Goal: Find specific page/section: Find specific page/section

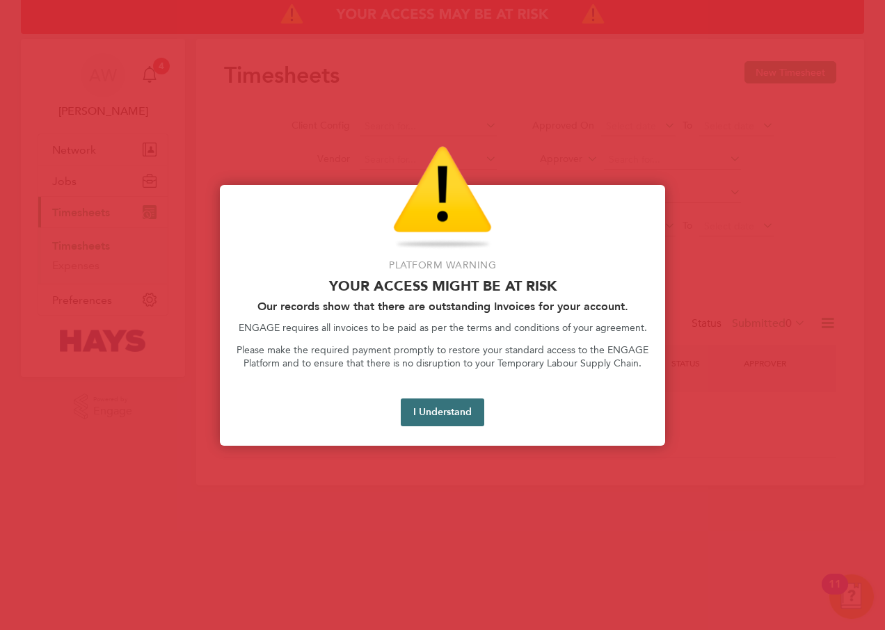
click at [450, 417] on button "I Understand" at bounding box center [442, 413] width 83 height 28
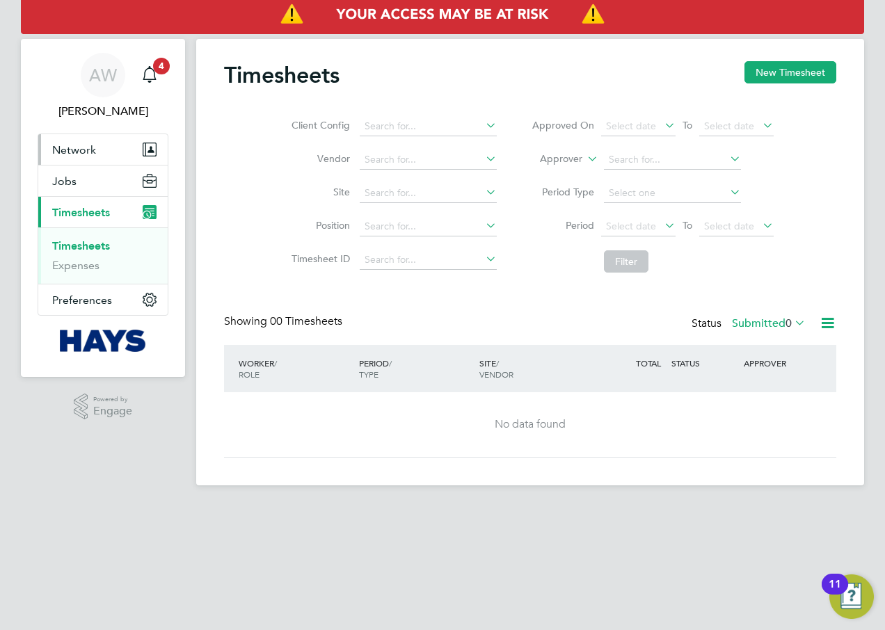
click at [98, 149] on button "Network" at bounding box center [102, 149] width 129 height 31
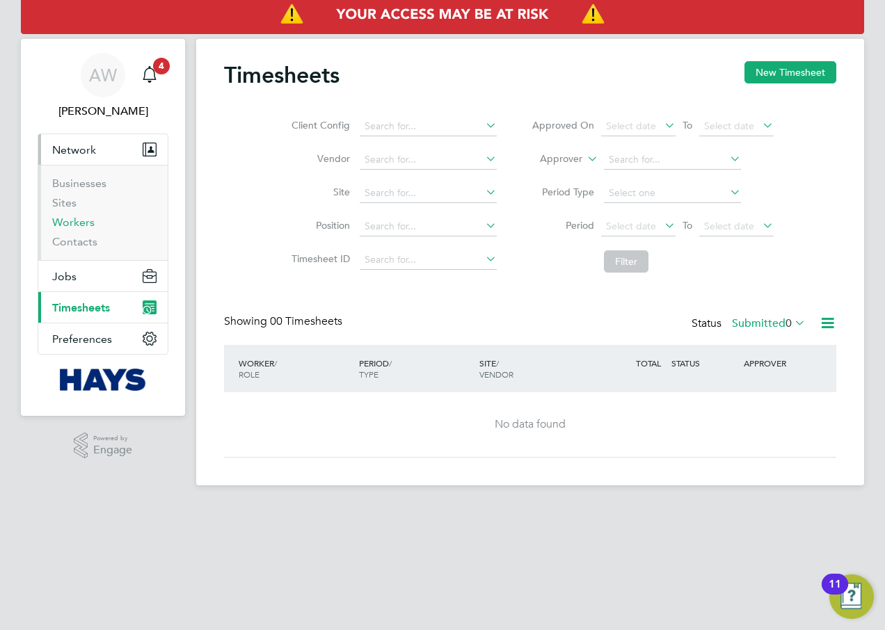
click at [77, 224] on link "Workers" at bounding box center [73, 222] width 42 height 13
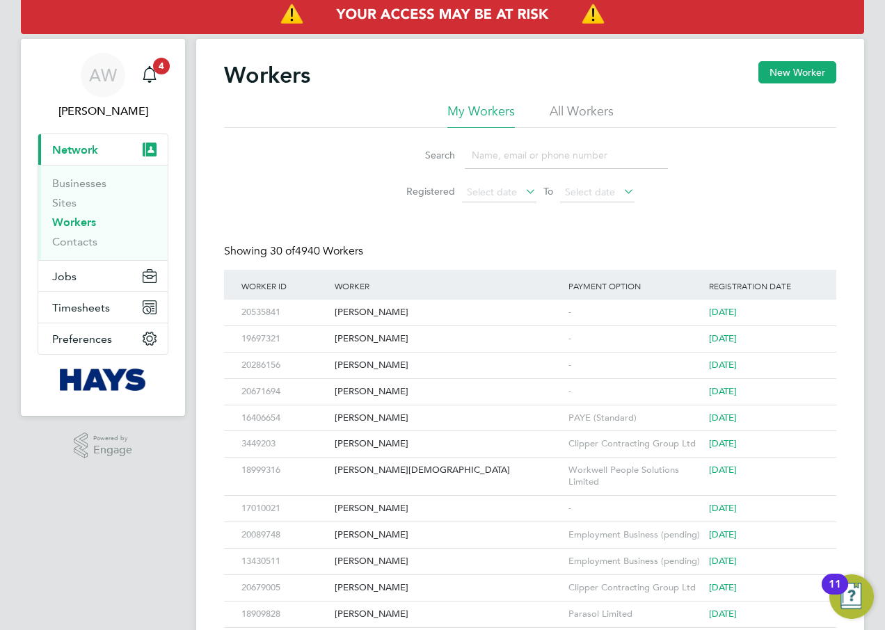
click at [508, 152] on input at bounding box center [566, 155] width 203 height 27
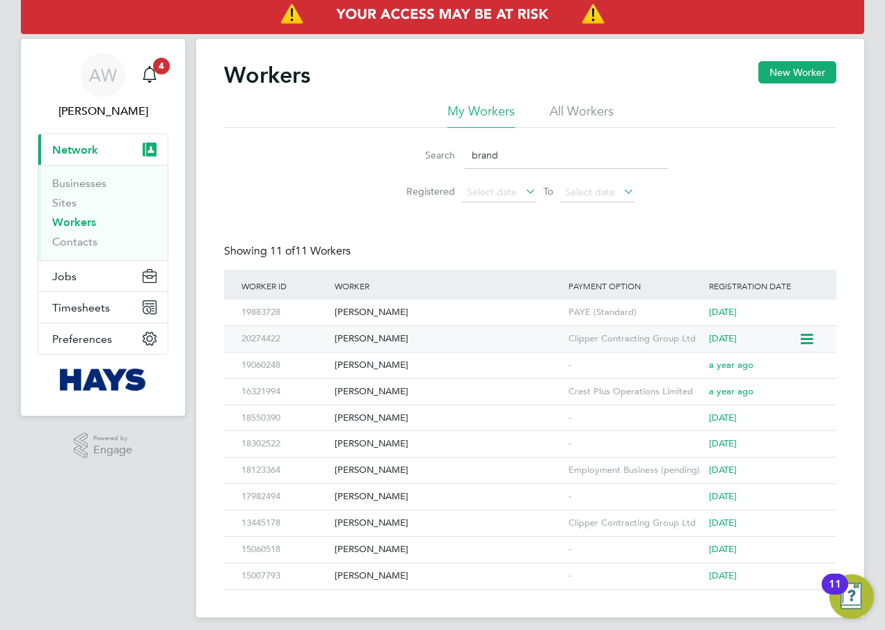
type input "brand"
click at [458, 344] on div "[PERSON_NAME]" at bounding box center [448, 339] width 234 height 26
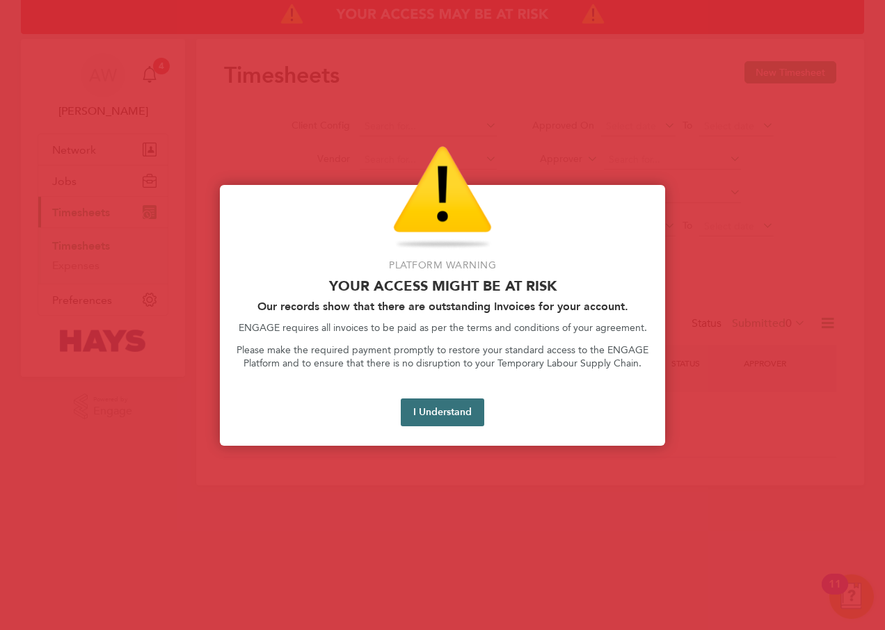
click at [429, 409] on button "I Understand" at bounding box center [442, 413] width 83 height 28
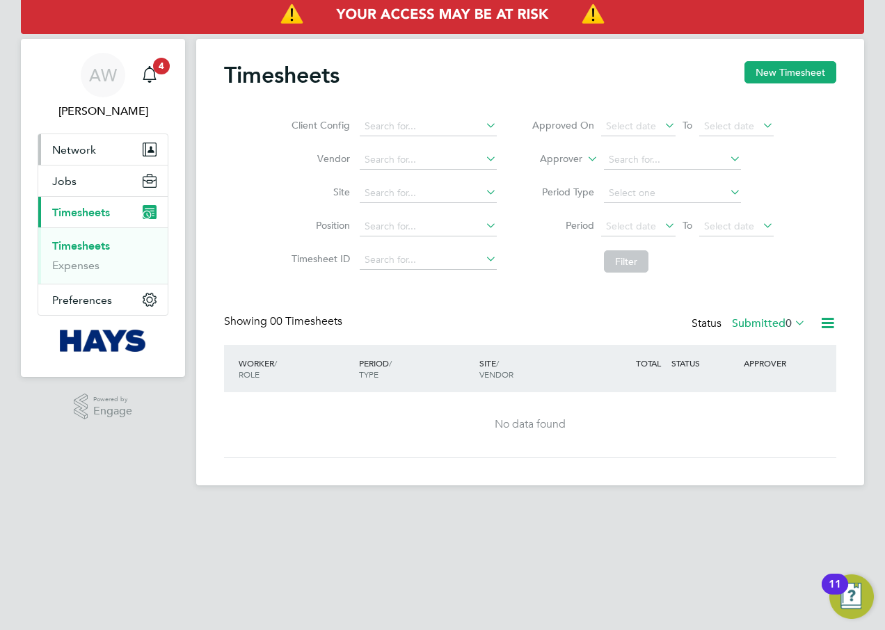
click at [77, 150] on span "Network" at bounding box center [74, 149] width 44 height 13
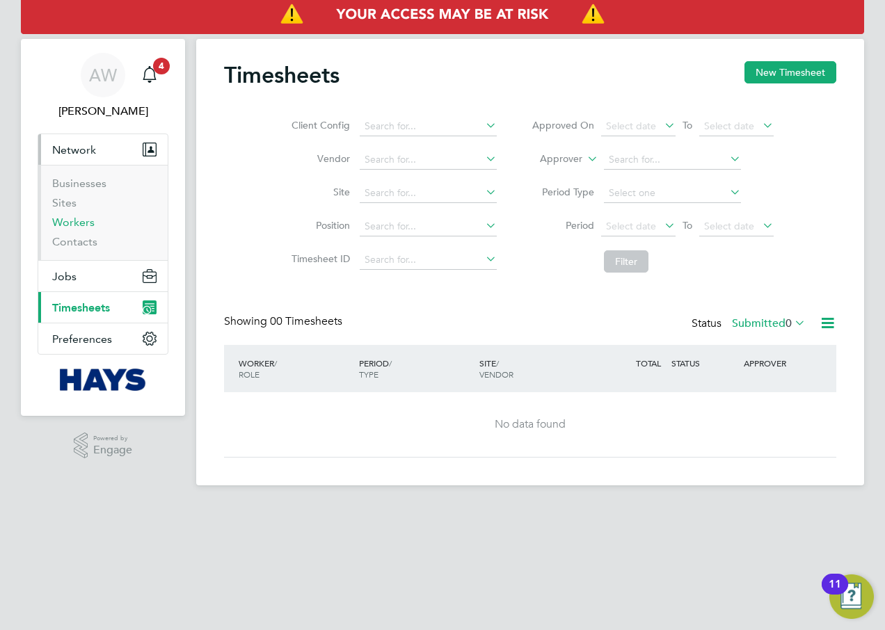
click at [72, 222] on link "Workers" at bounding box center [73, 222] width 42 height 13
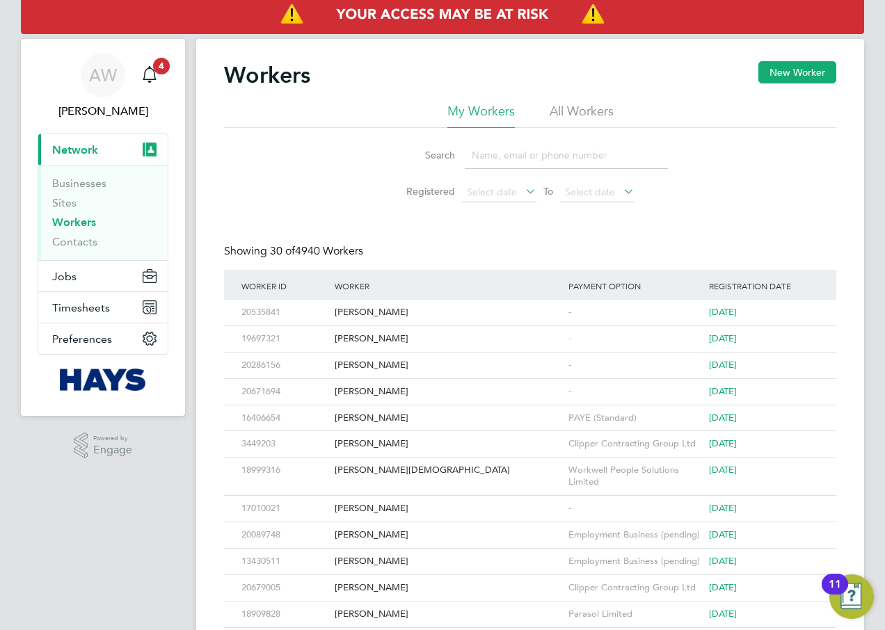
click at [482, 155] on input at bounding box center [566, 155] width 203 height 27
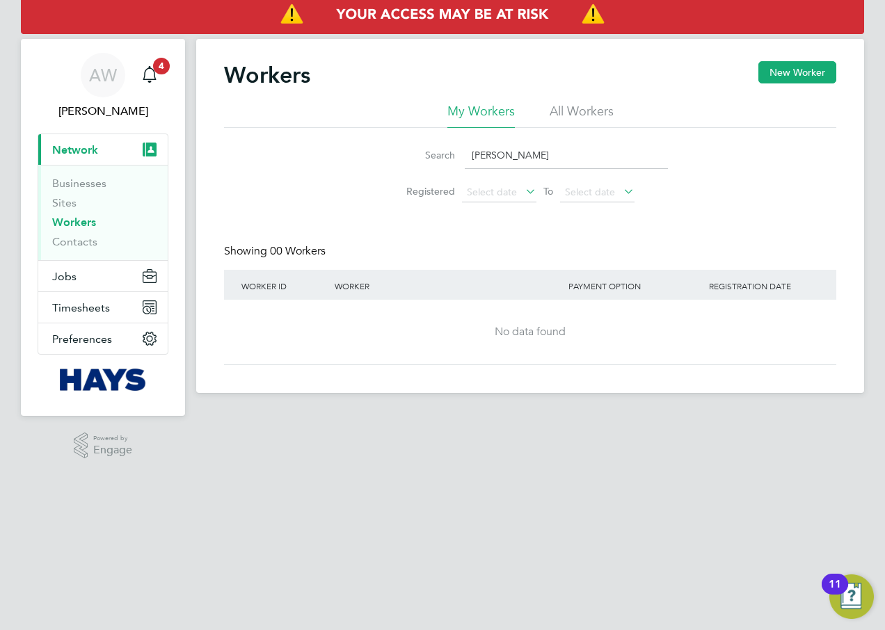
click at [566, 112] on li "All Workers" at bounding box center [582, 115] width 64 height 25
click at [578, 163] on input "robert woodhouse" at bounding box center [566, 155] width 203 height 27
click at [499, 154] on input "robert woodhouse" at bounding box center [566, 155] width 203 height 27
type input "rob woodhouse"
